Goal: Ask a question: Seek information or help from site administrators or community

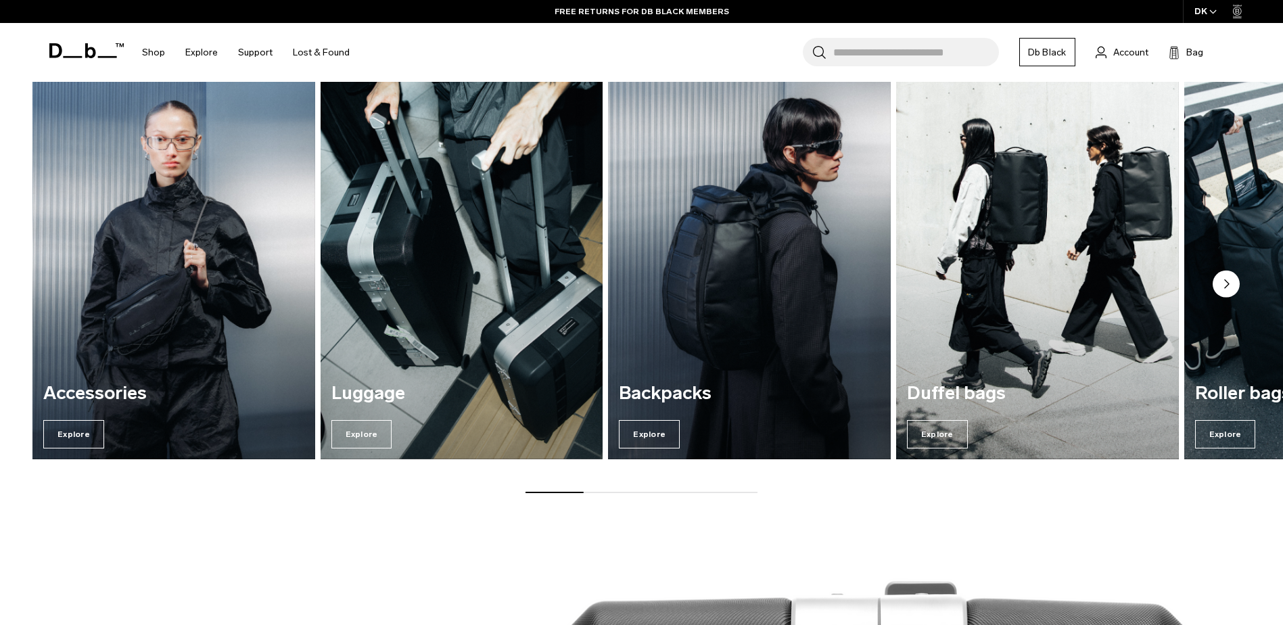
scroll to position [1893, 0]
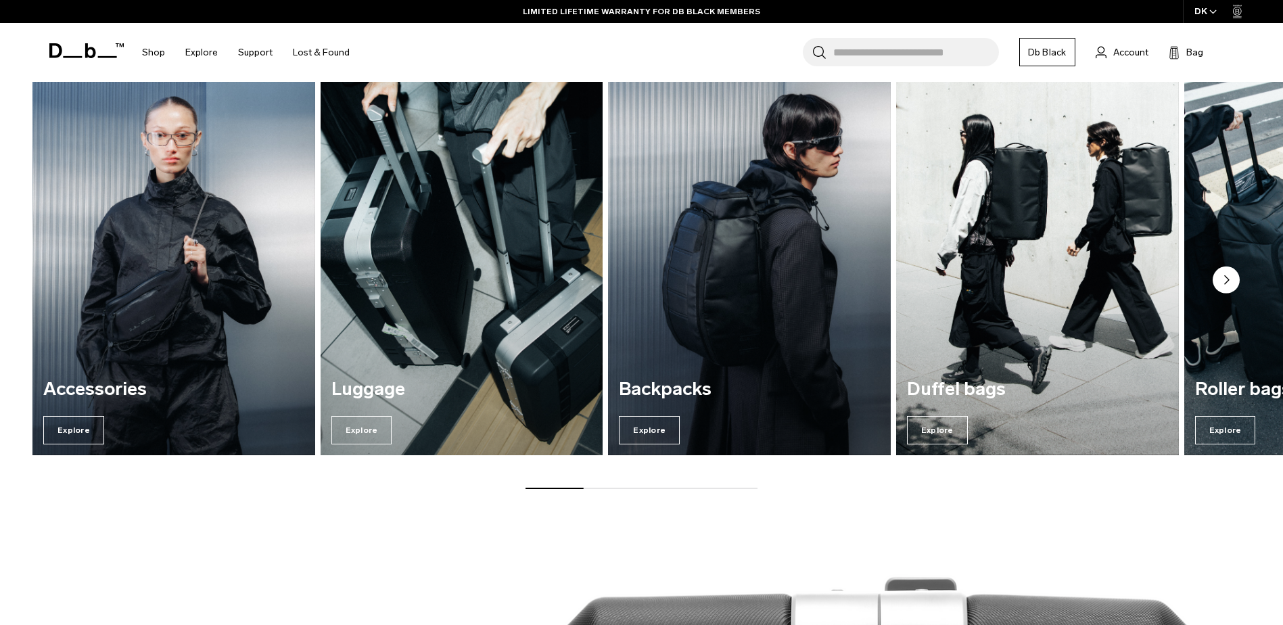
click at [437, 329] on img "2 / 7" at bounding box center [461, 264] width 291 height 393
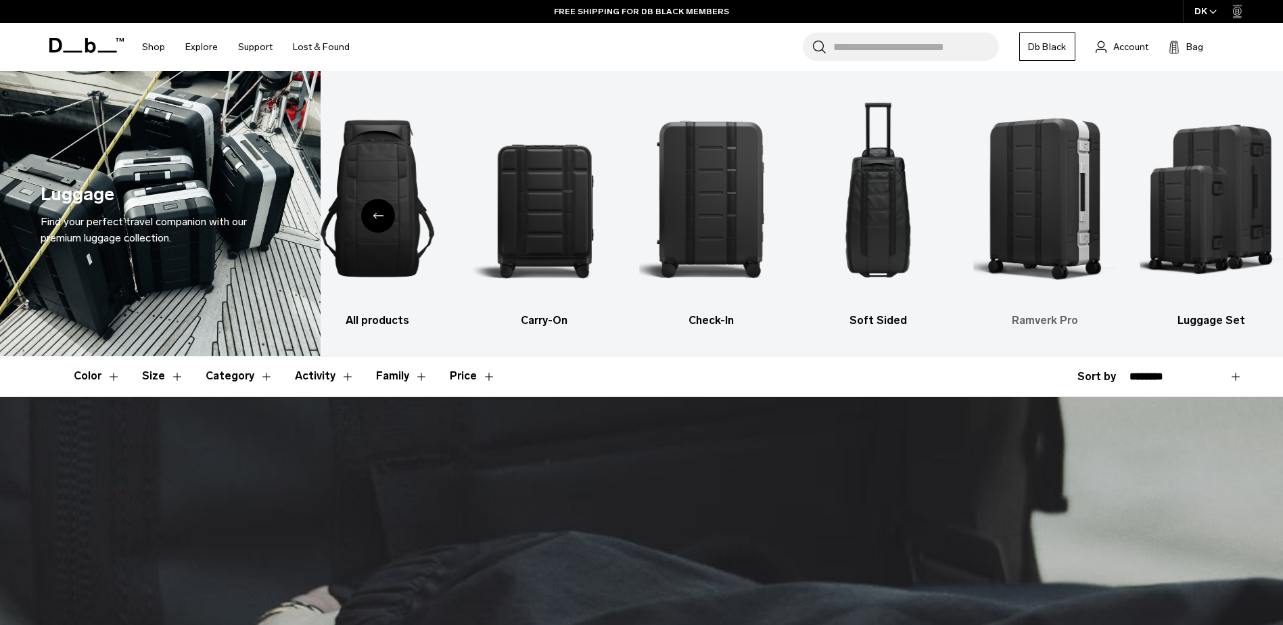
click at [1072, 207] on img "5 / 6" at bounding box center [1044, 198] width 143 height 214
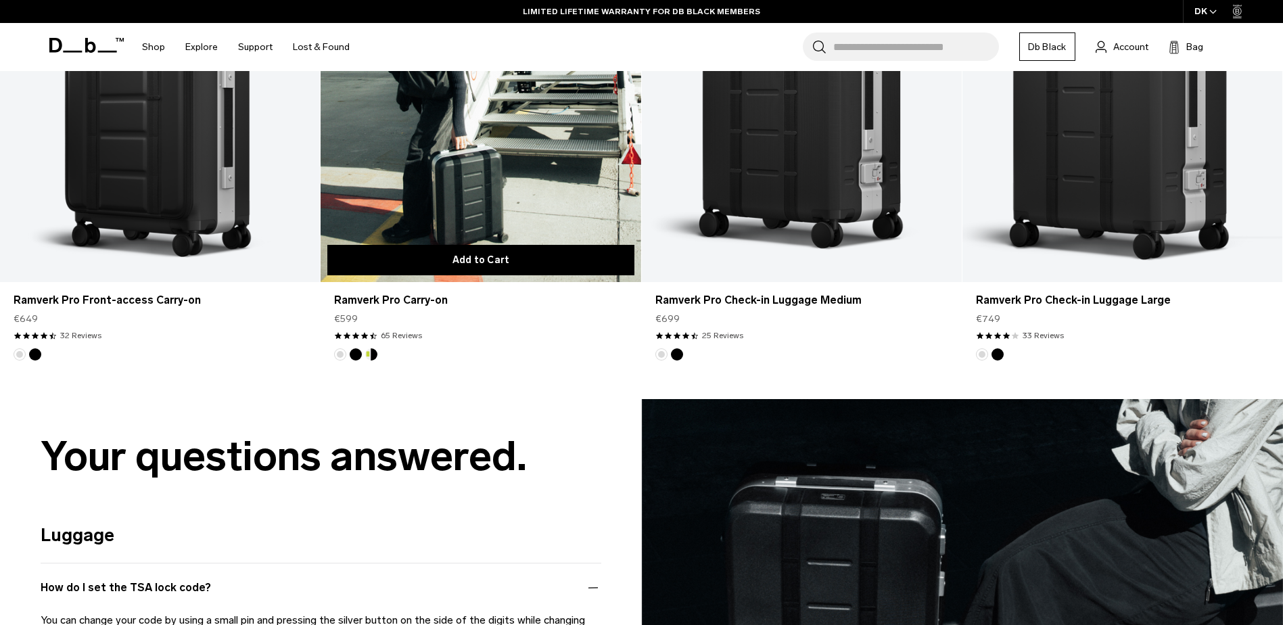
scroll to position [947, 0]
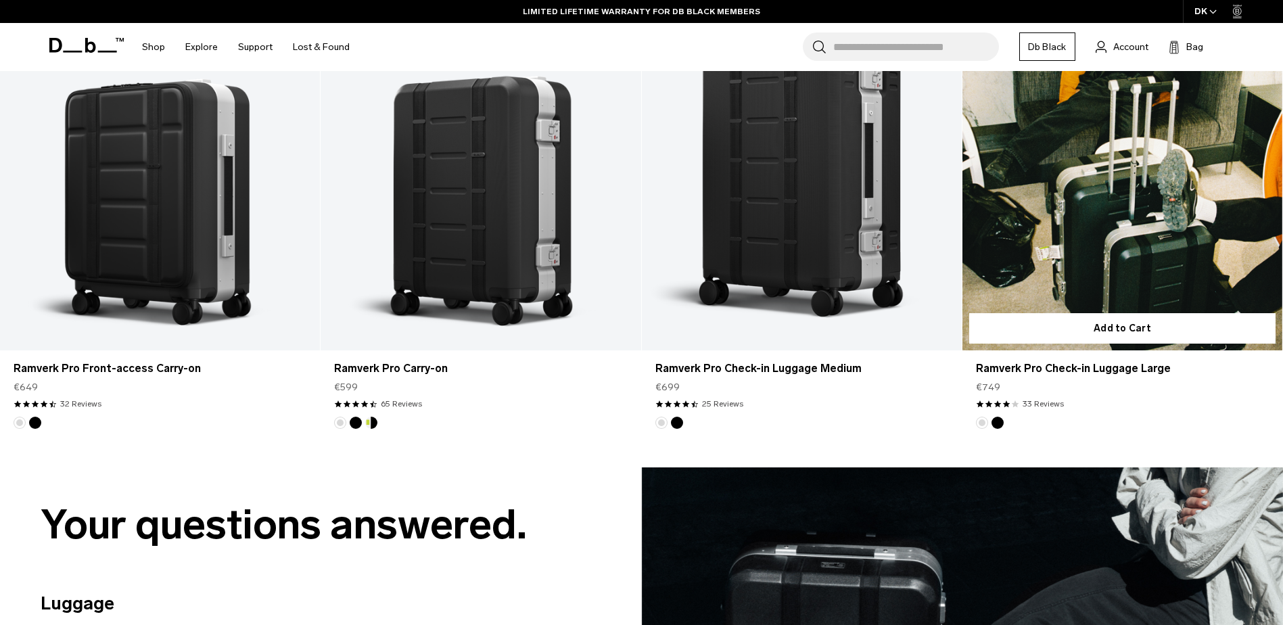
click at [1141, 253] on link "Ramverk Pro Check-in Luggage Large" at bounding box center [1122, 173] width 320 height 356
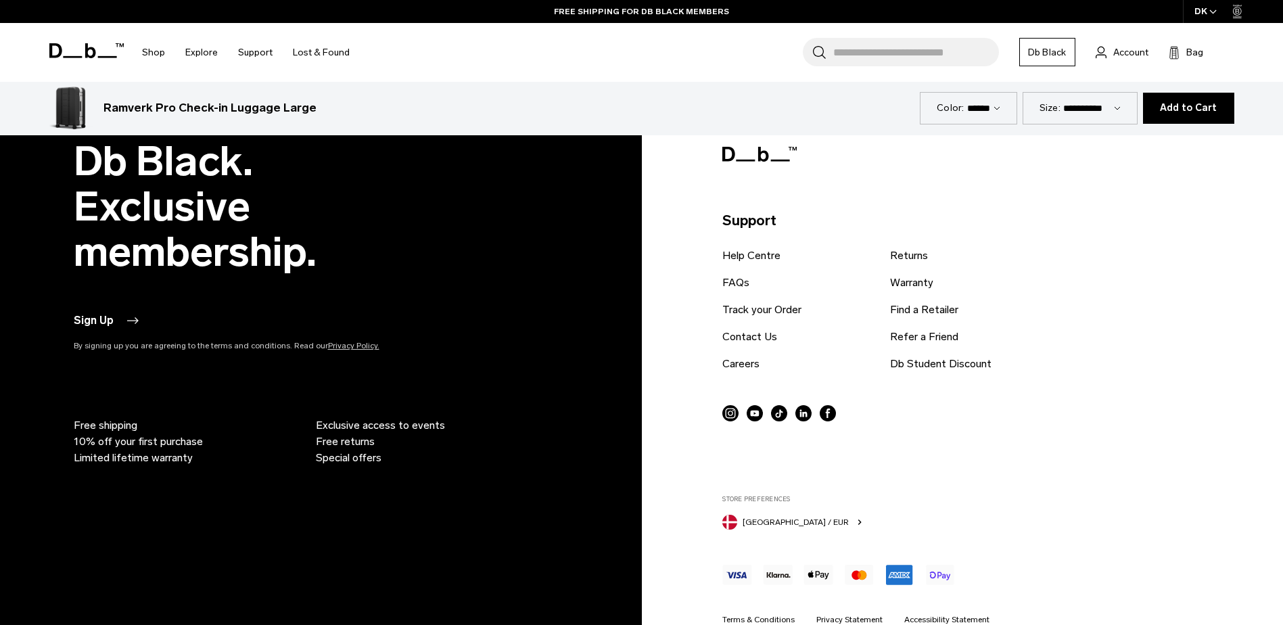
scroll to position [6265, 0]
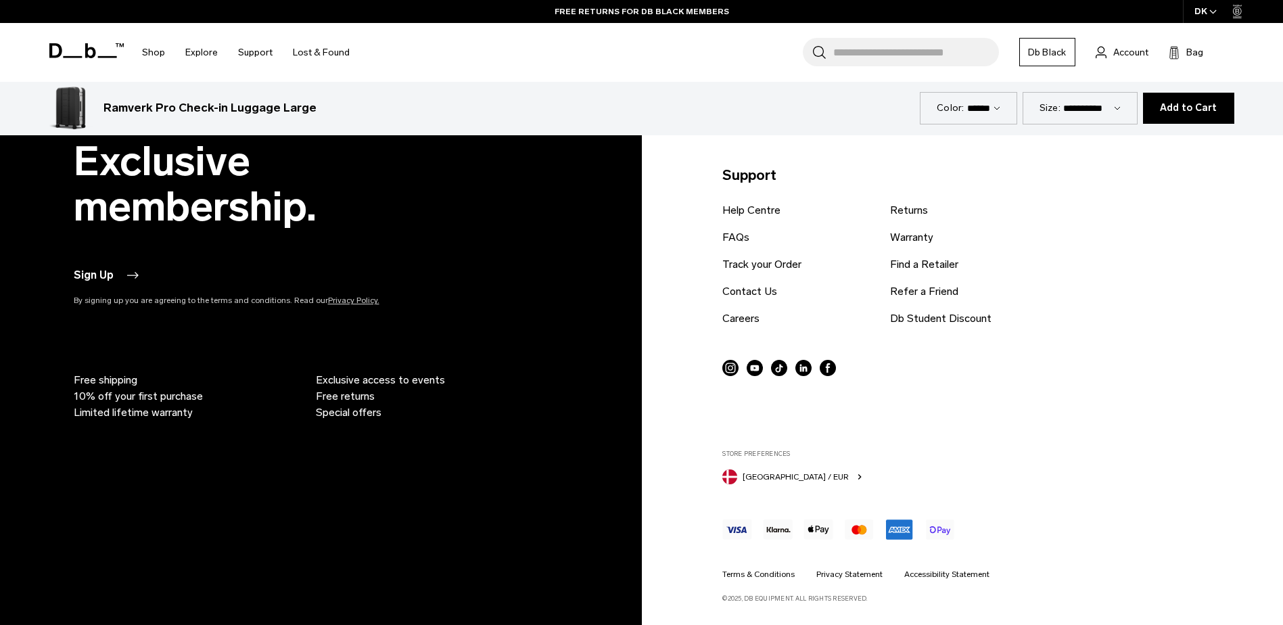
click at [100, 55] on icon at bounding box center [86, 50] width 74 height 15
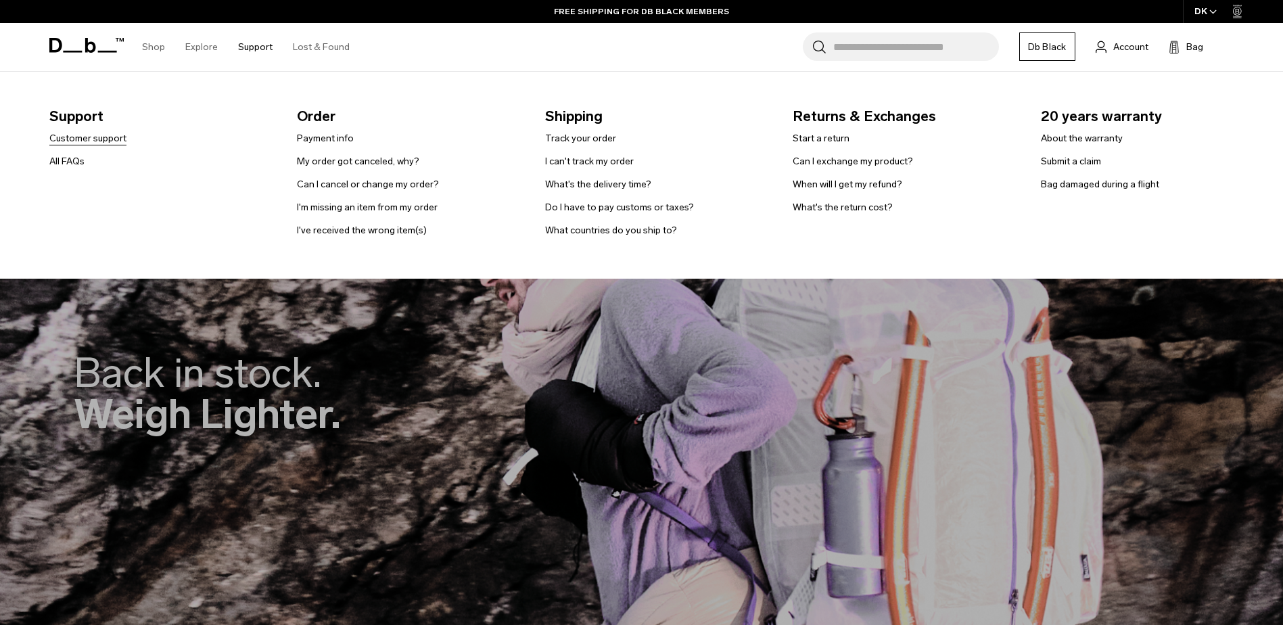
click at [91, 136] on link "Customer support" at bounding box center [87, 138] width 77 height 14
click at [121, 136] on link "Customer support" at bounding box center [87, 138] width 77 height 14
click at [596, 229] on link "What countries do you ship to?" at bounding box center [611, 230] width 132 height 14
